Goal: Task Accomplishment & Management: Use online tool/utility

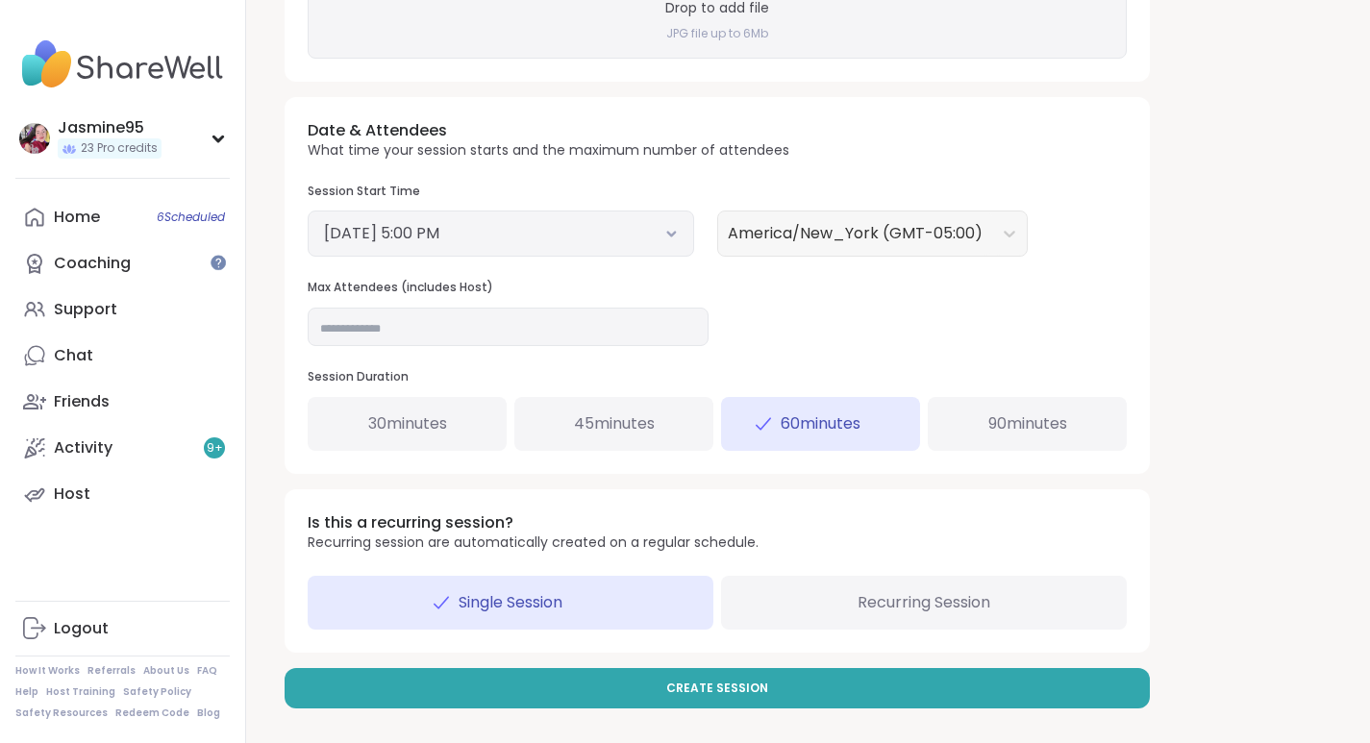
click at [724, 36] on h4 "JPG file up to 6Mb" at bounding box center [717, 34] width 102 height 16
click at [731, 30] on h4 "JPG file up to 6Mb" at bounding box center [717, 34] width 102 height 16
click at [745, 694] on span "Create Session" at bounding box center [717, 688] width 102 height 17
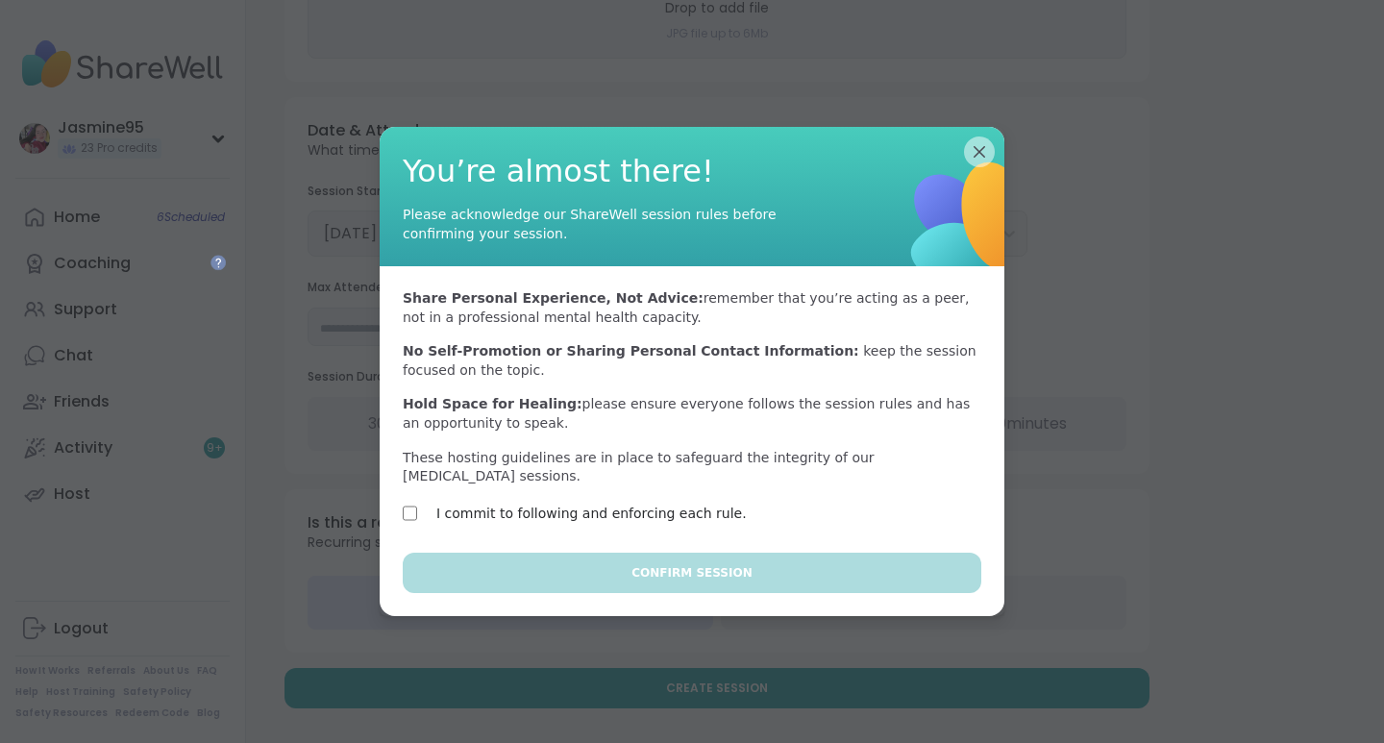
click at [525, 510] on label "I commit to following and enforcing each rule." at bounding box center [591, 513] width 311 height 23
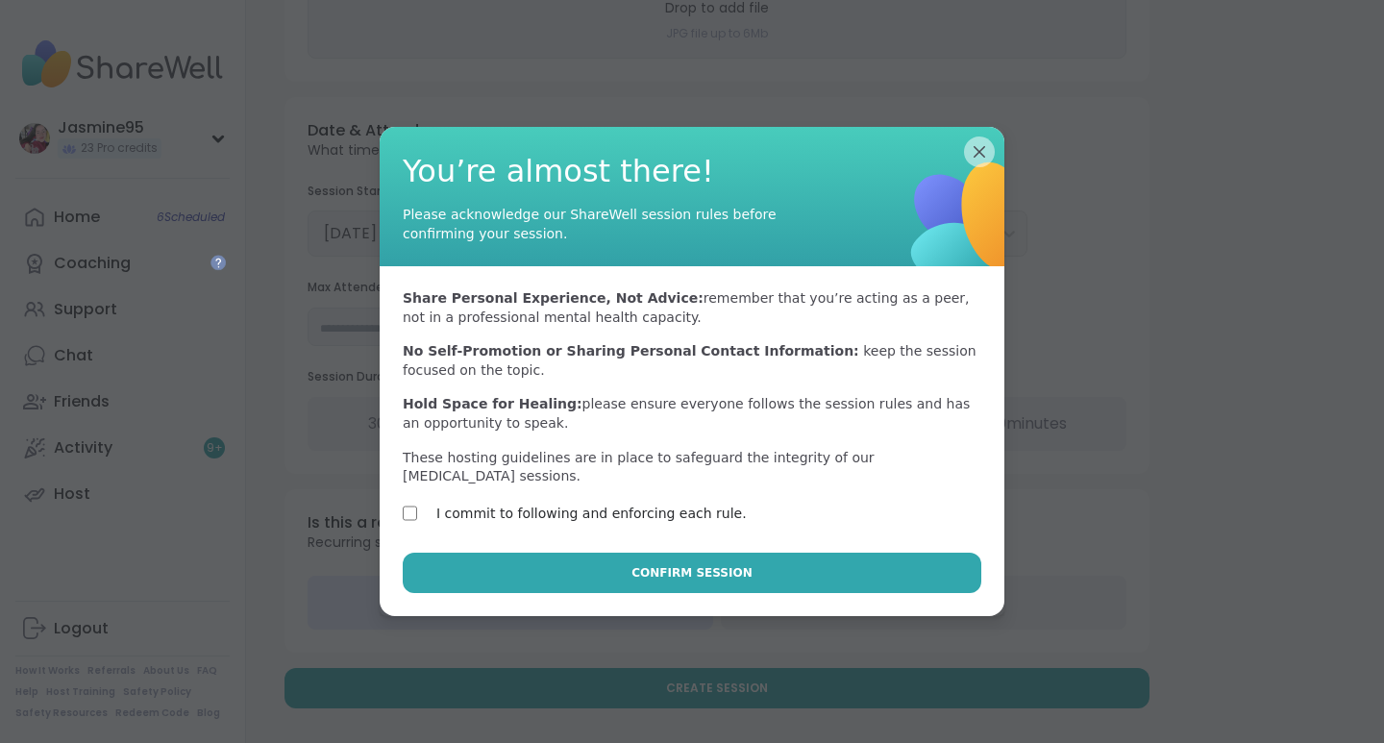
click at [680, 566] on span "Confirm Session" at bounding box center [692, 572] width 120 height 17
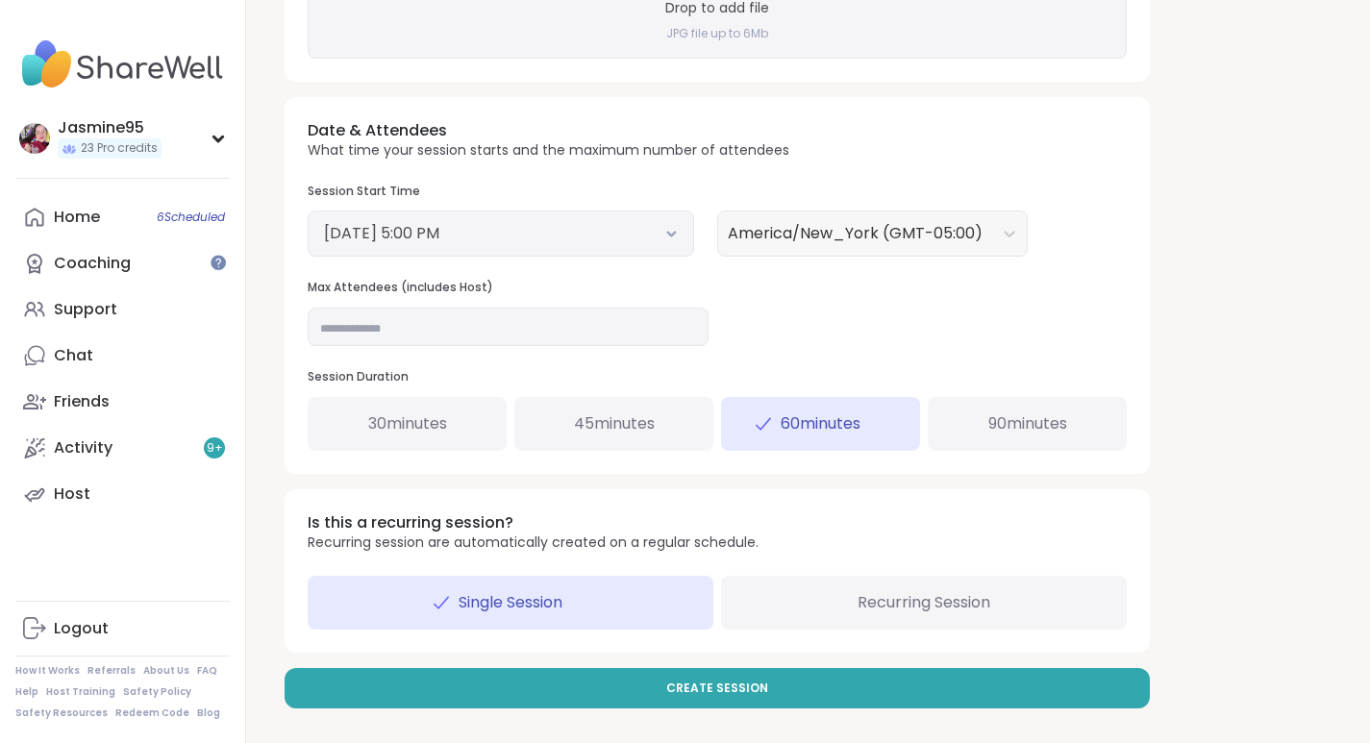
click at [435, 228] on button "September 12, 2025 5:00 PM" at bounding box center [501, 233] width 354 height 23
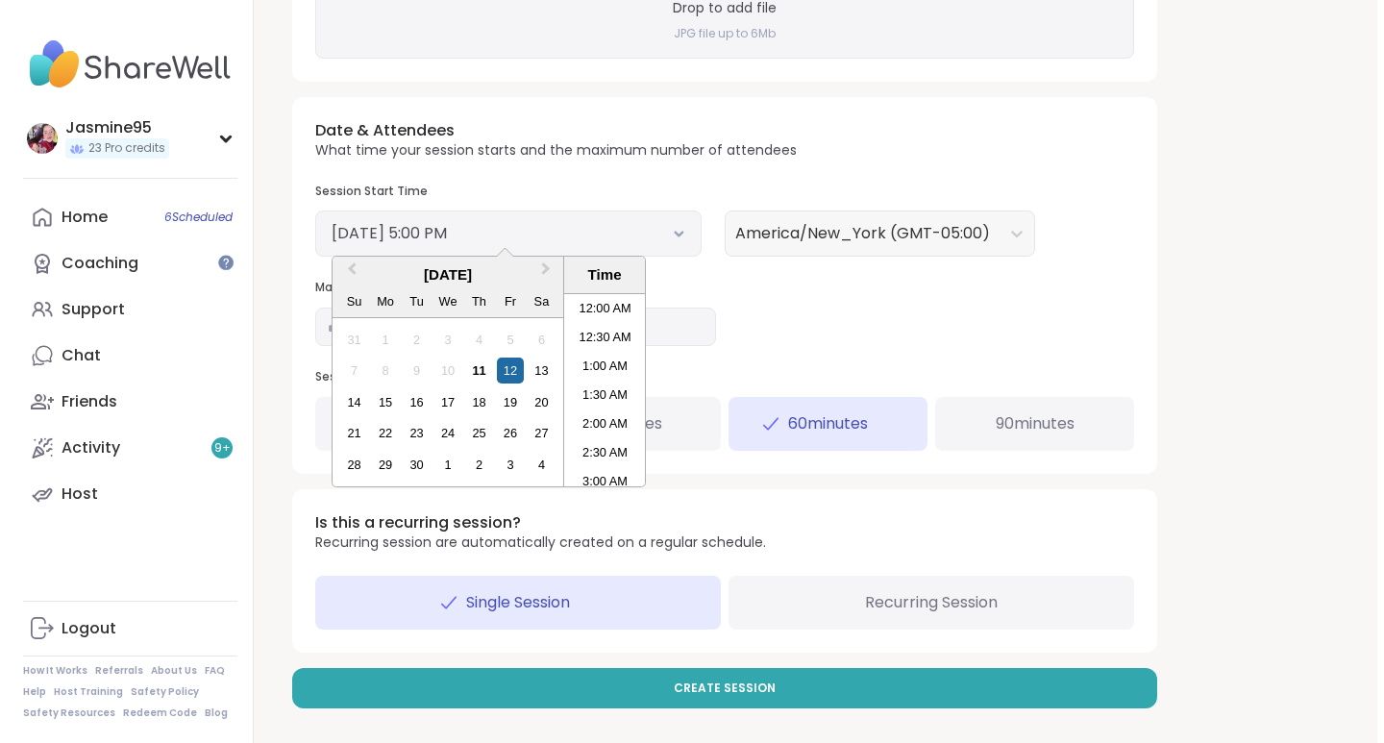
scroll to position [899, 0]
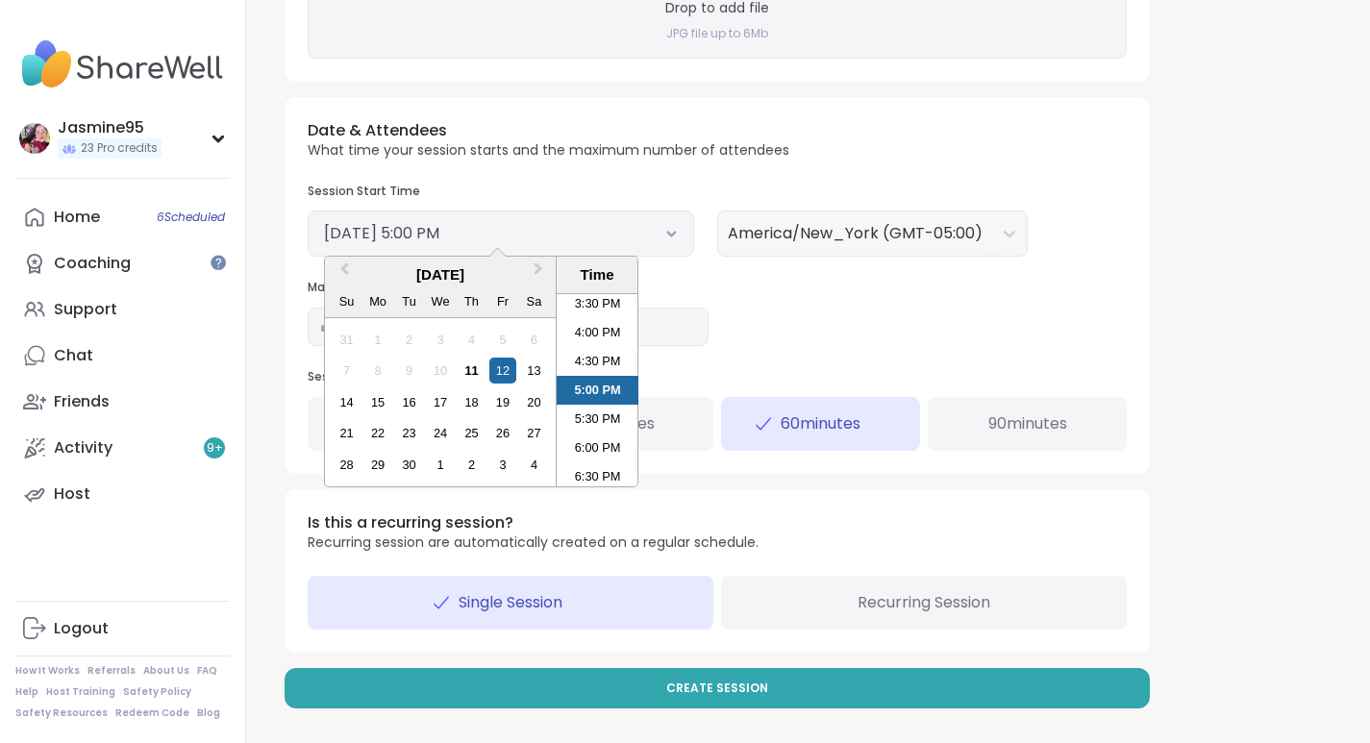
click at [598, 418] on li "5:30 PM" at bounding box center [598, 419] width 82 height 29
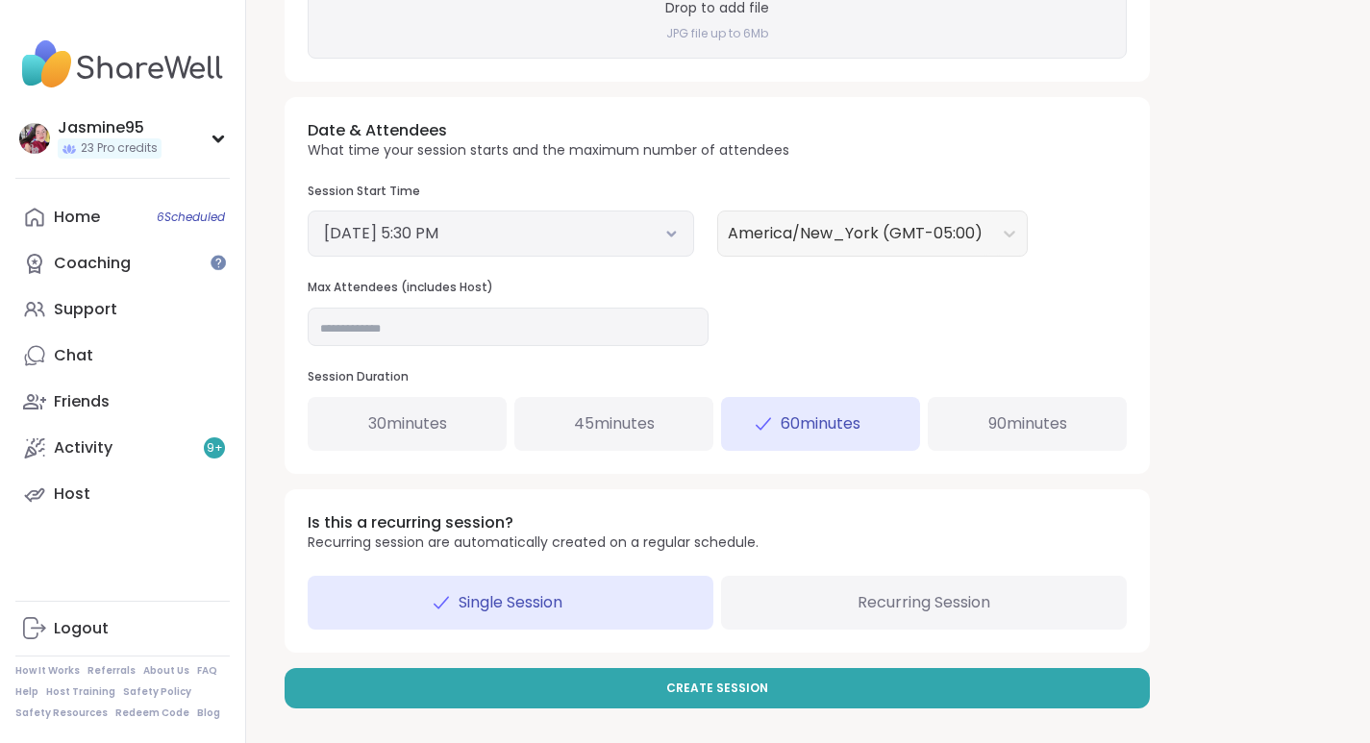
click at [798, 681] on button "Create Session" at bounding box center [717, 688] width 865 height 40
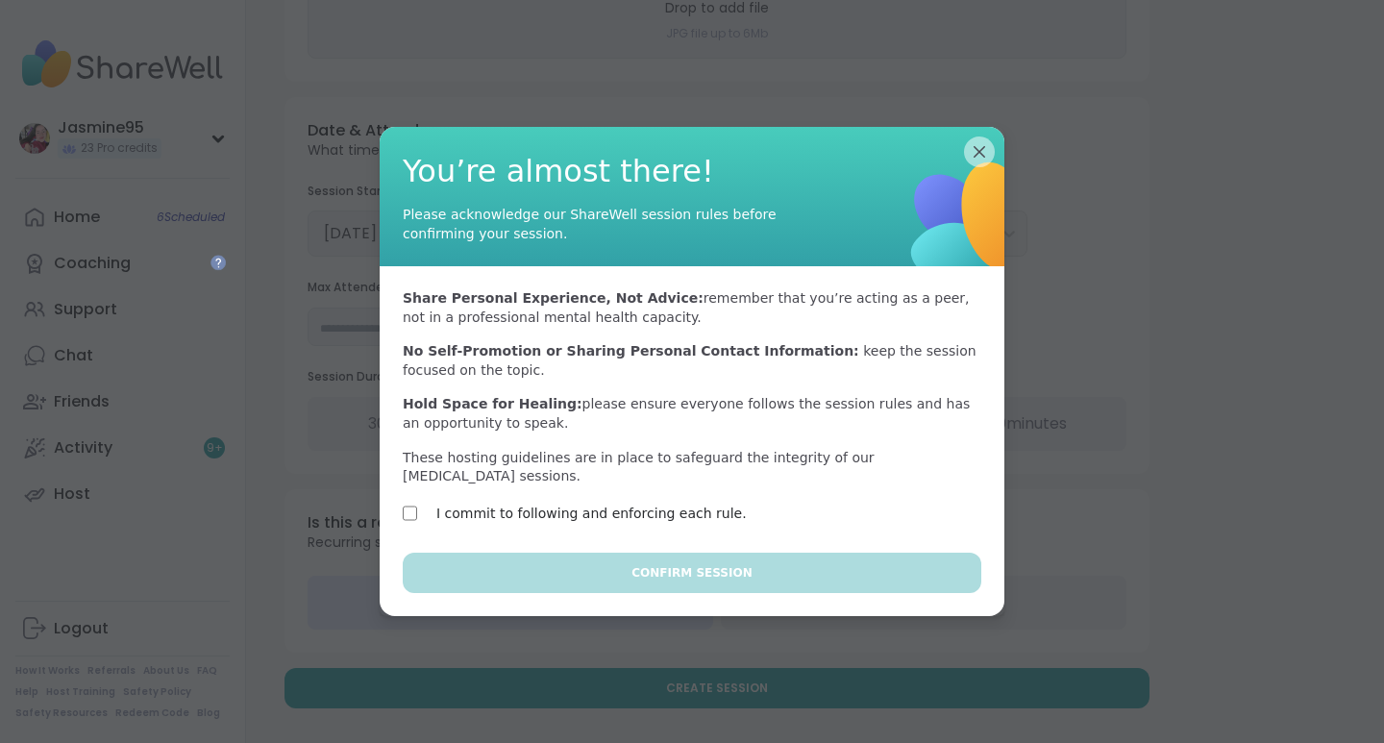
click at [512, 508] on label "I commit to following and enforcing each rule." at bounding box center [591, 513] width 311 height 23
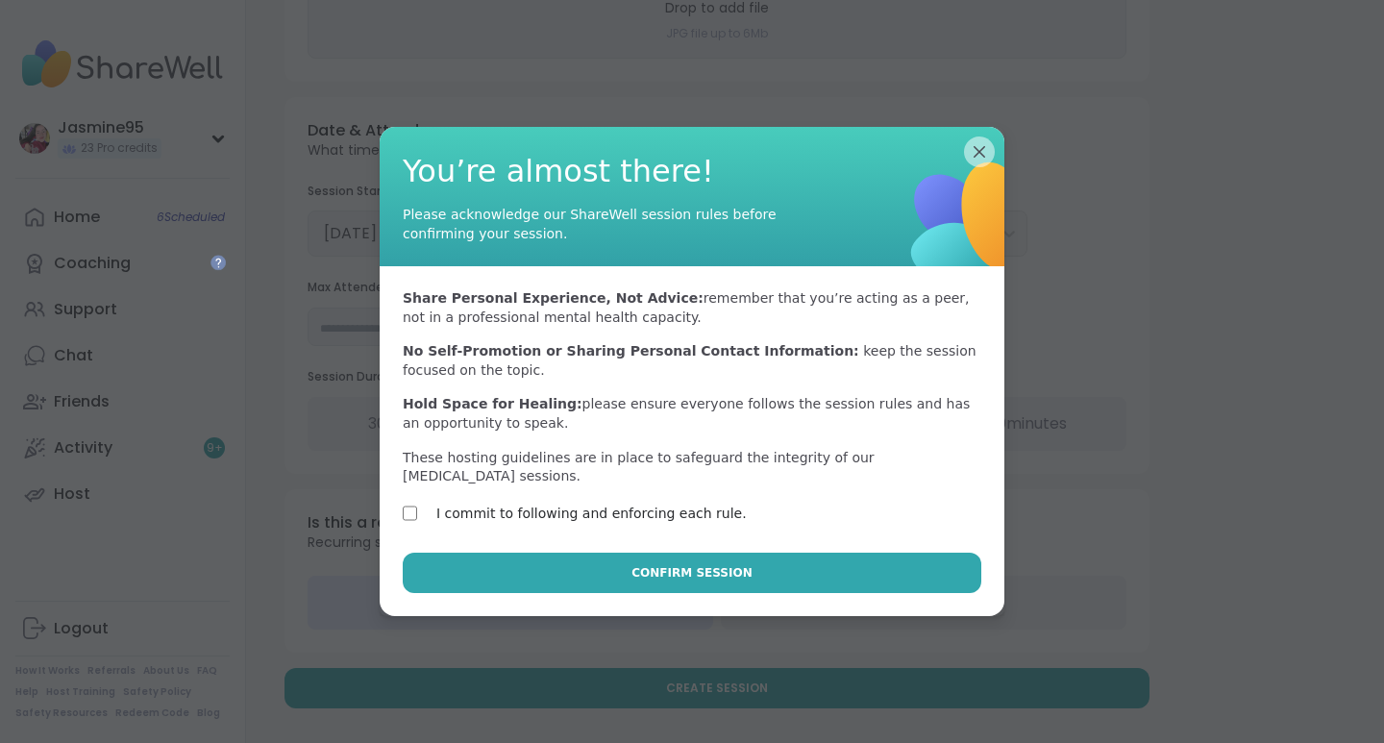
click at [716, 564] on span "Confirm Session" at bounding box center [692, 572] width 120 height 17
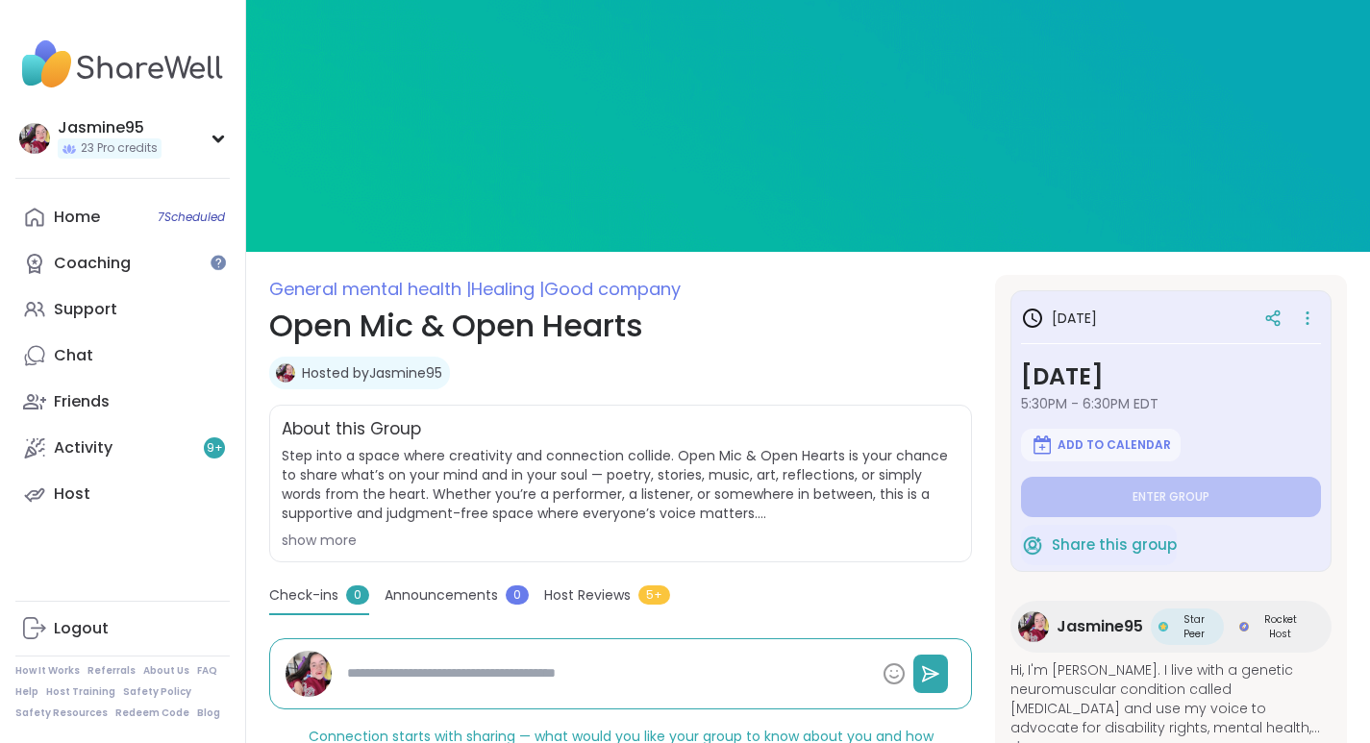
click at [86, 310] on div "Support" at bounding box center [85, 309] width 63 height 21
type textarea "*"
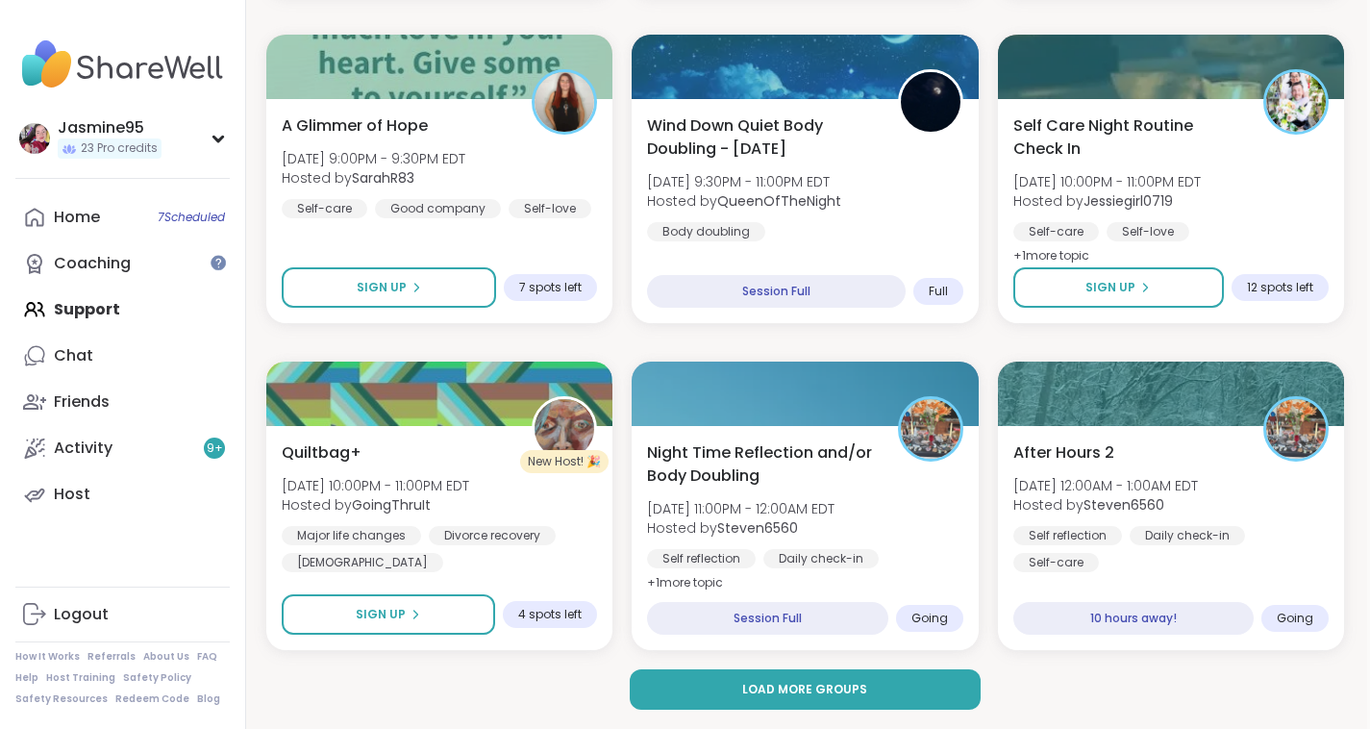
scroll to position [3642, 4]
click at [799, 694] on span "Load more groups" at bounding box center [803, 689] width 125 height 17
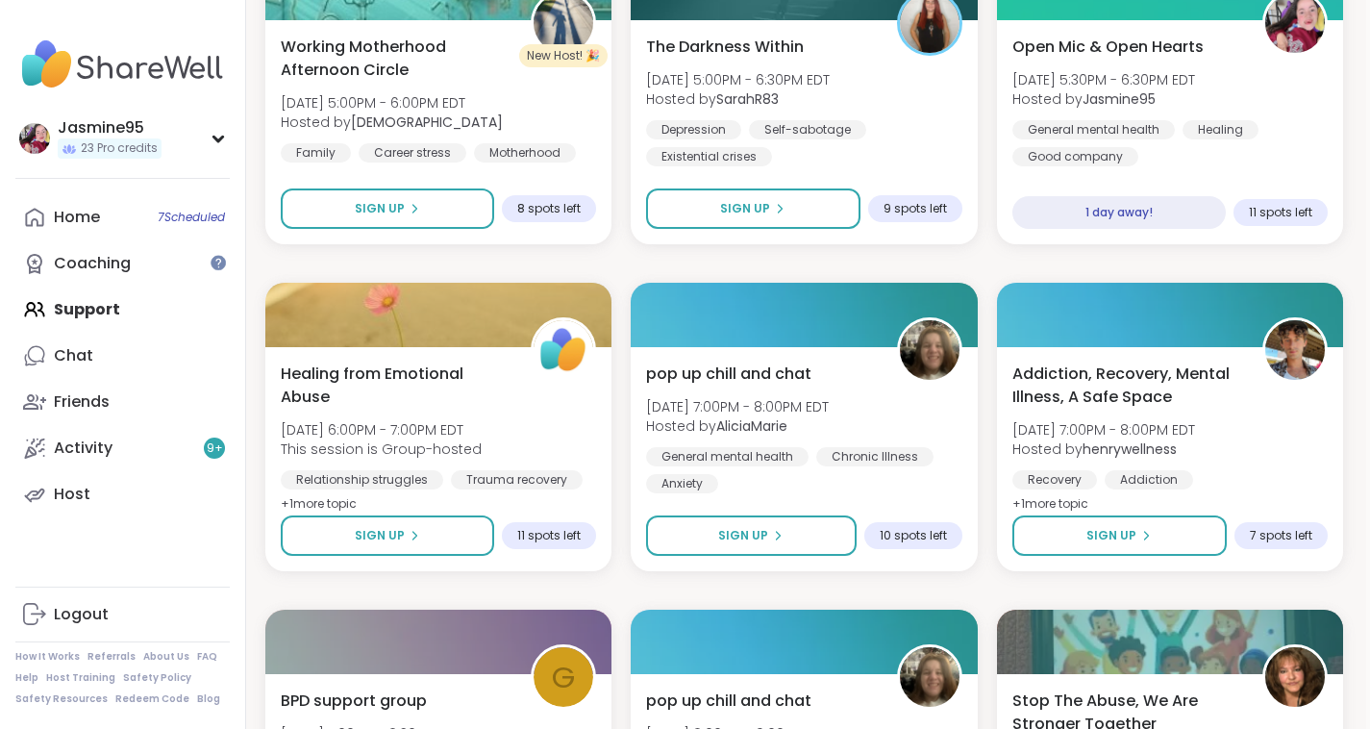
scroll to position [7322, 4]
